Goal: Contribute content: Add original content to the website for others to see

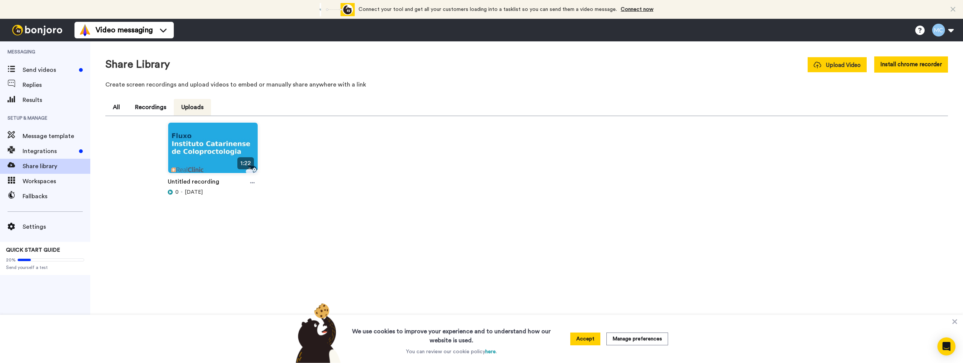
click at [837, 65] on span "Upload Video" at bounding box center [837, 65] width 47 height 8
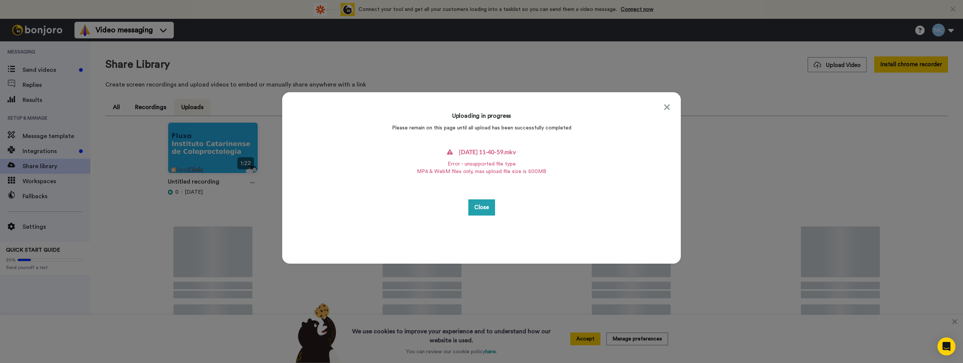
click at [487, 156] on h4 "2025-10-14 11-40-59.mkv" at bounding box center [487, 151] width 57 height 9
click at [480, 203] on button "Close" at bounding box center [481, 207] width 27 height 16
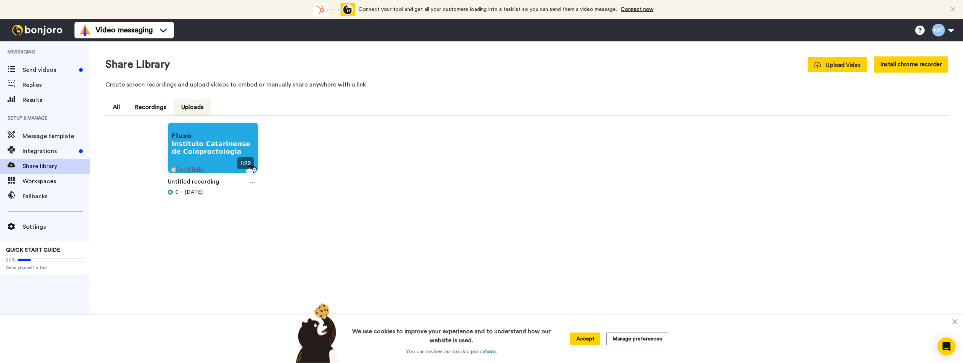
click at [836, 70] on button "Upload Video" at bounding box center [837, 64] width 59 height 15
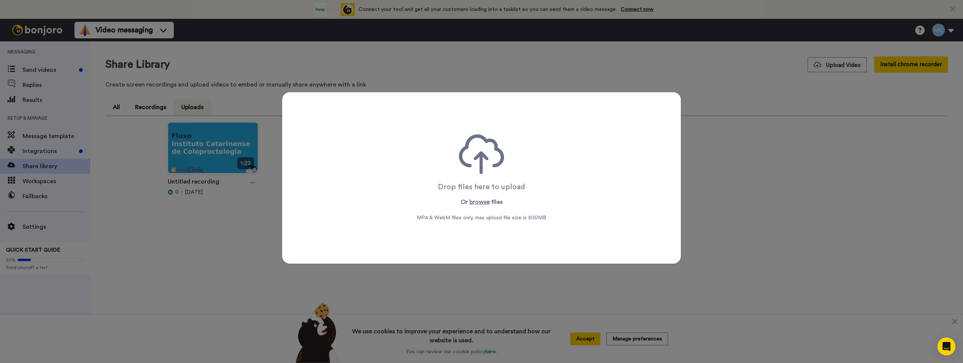
click at [463, 172] on icon at bounding box center [481, 154] width 45 height 40
click at [473, 204] on button "browse" at bounding box center [479, 201] width 20 height 9
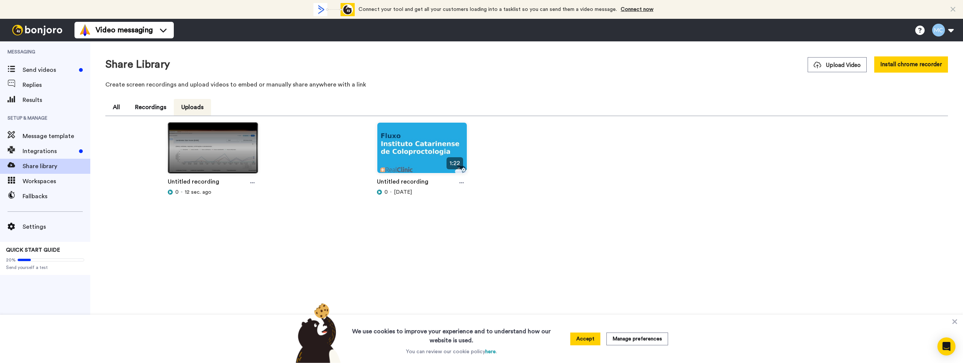
click at [211, 154] on img at bounding box center [213, 151] width 90 height 57
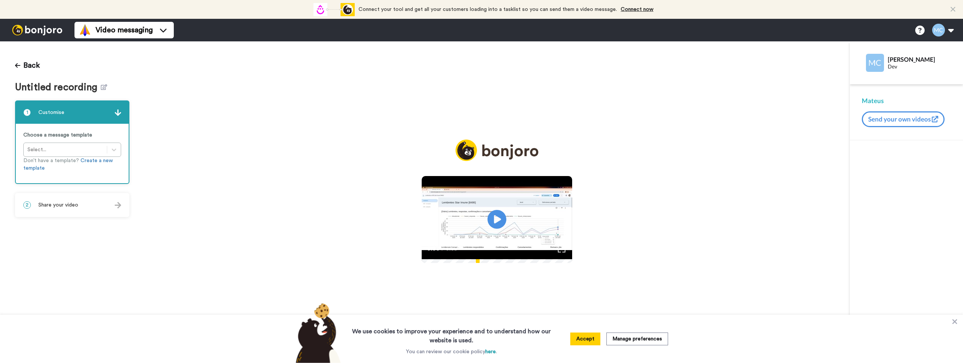
click at [77, 208] on span "Share your video" at bounding box center [58, 205] width 40 height 8
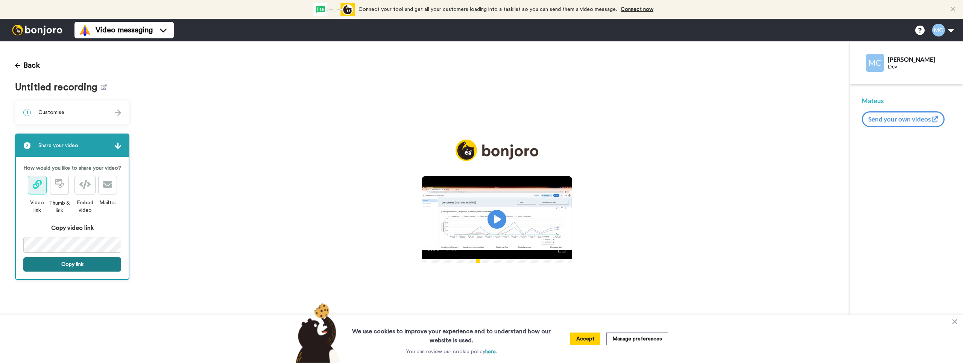
click at [91, 266] on button "Copy link" at bounding box center [72, 264] width 98 height 14
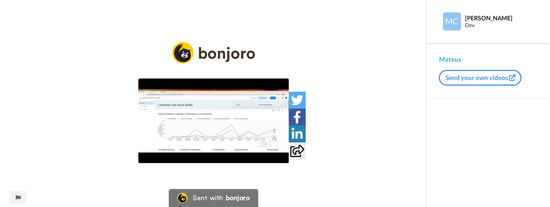
click at [213, 121] on img at bounding box center [213, 121] width 150 height 85
click at [212, 111] on icon "Play/Pause" at bounding box center [213, 121] width 20 height 36
click at [215, 113] on icon at bounding box center [213, 121] width 20 height 20
